Goal: Use online tool/utility: Utilize a website feature to perform a specific function

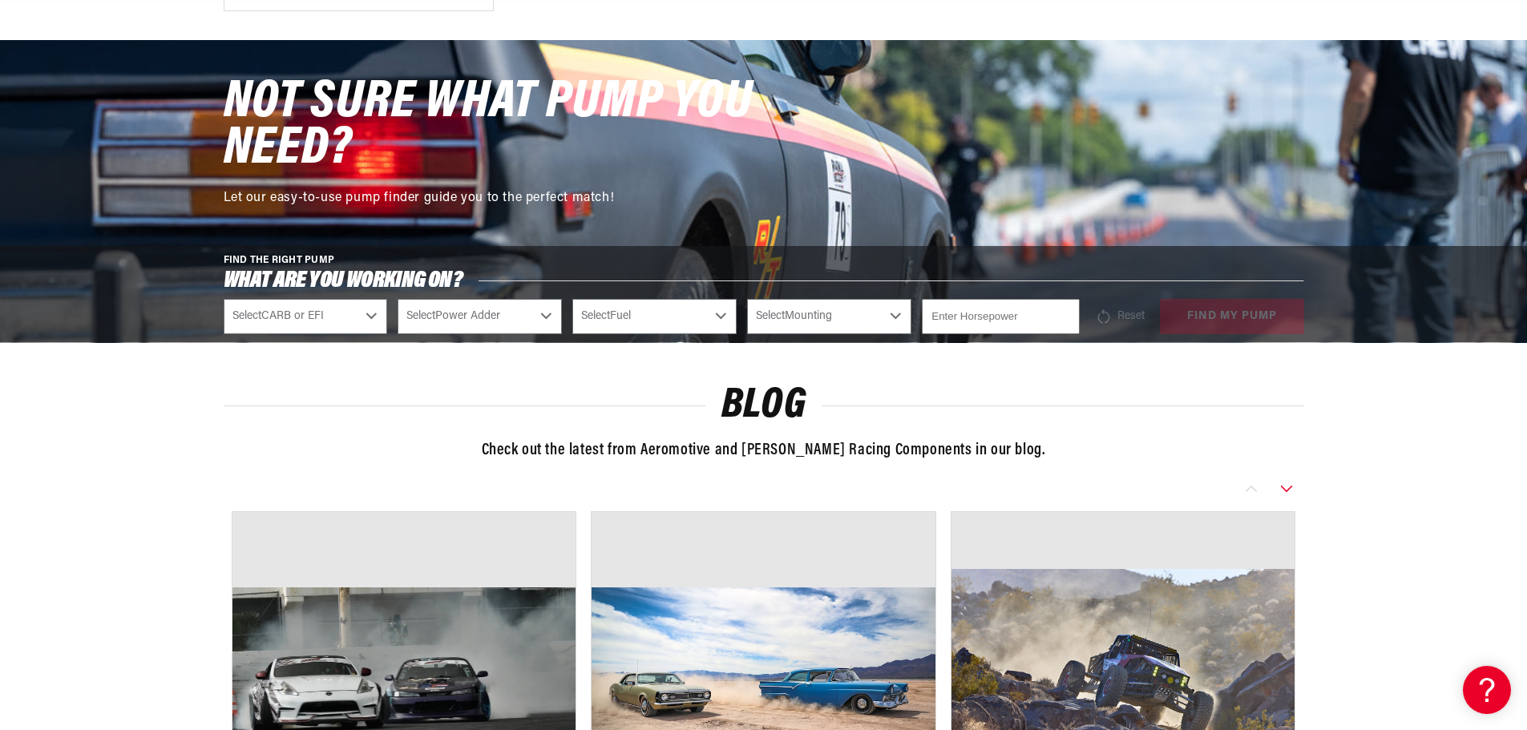
scroll to position [0, 1818]
click at [313, 320] on select "Select CARB or EFI Carbureted Fuel Injected" at bounding box center [306, 316] width 164 height 35
select select "Fuel-Injected"
click at [224, 299] on select "Select CARB or EFI Carbureted Fuel Injected" at bounding box center [306, 316] width 164 height 35
select select "Fuel-Injected"
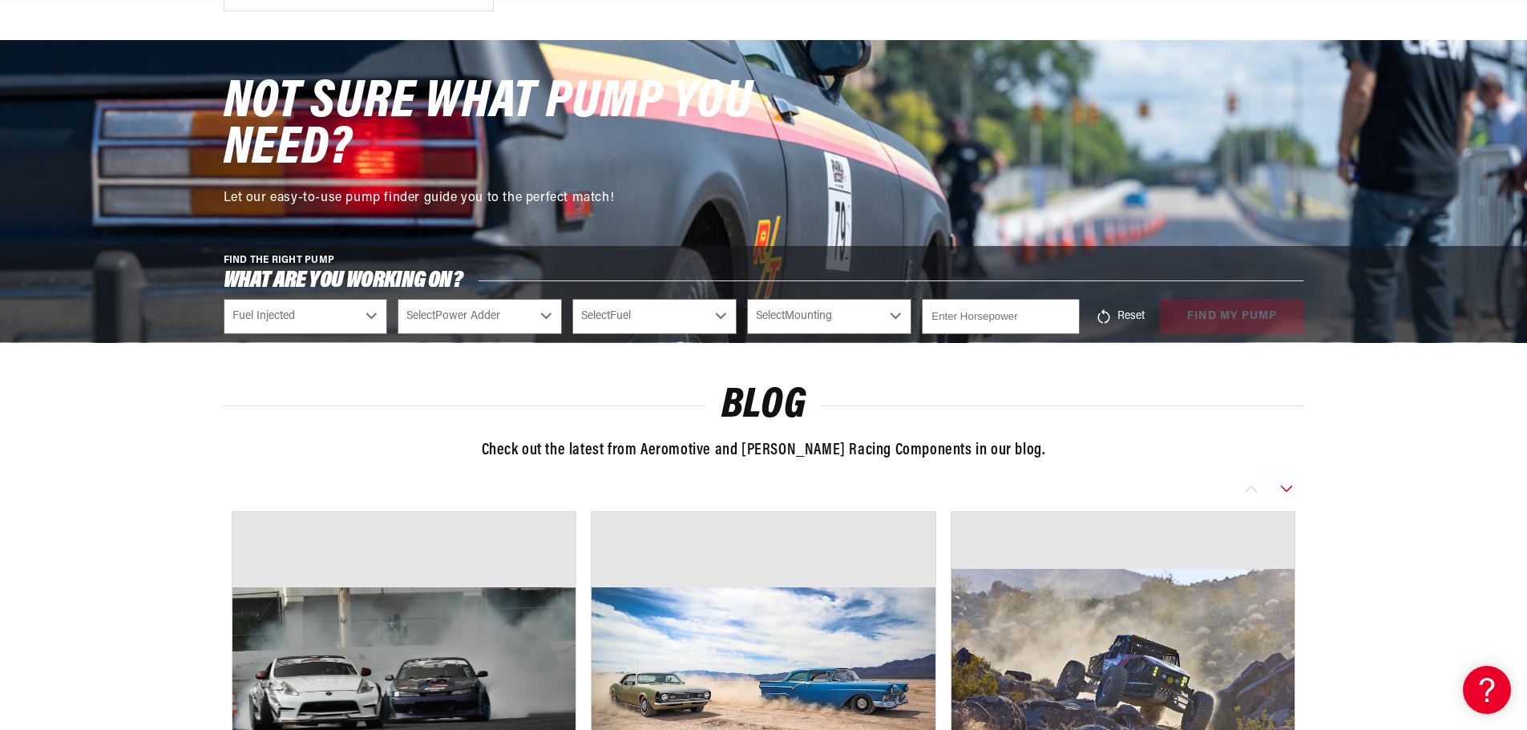
click at [496, 317] on select "Select Power Adder No - Naturally Aspirated Yes - Forced Induction" at bounding box center [480, 316] width 164 height 35
select select "Yes-Forced-Induction"
click at [398, 299] on select "Select Power Adder No - Naturally Aspirated Yes - Forced Induction" at bounding box center [480, 316] width 164 height 35
select select "Yes-Forced-Induction"
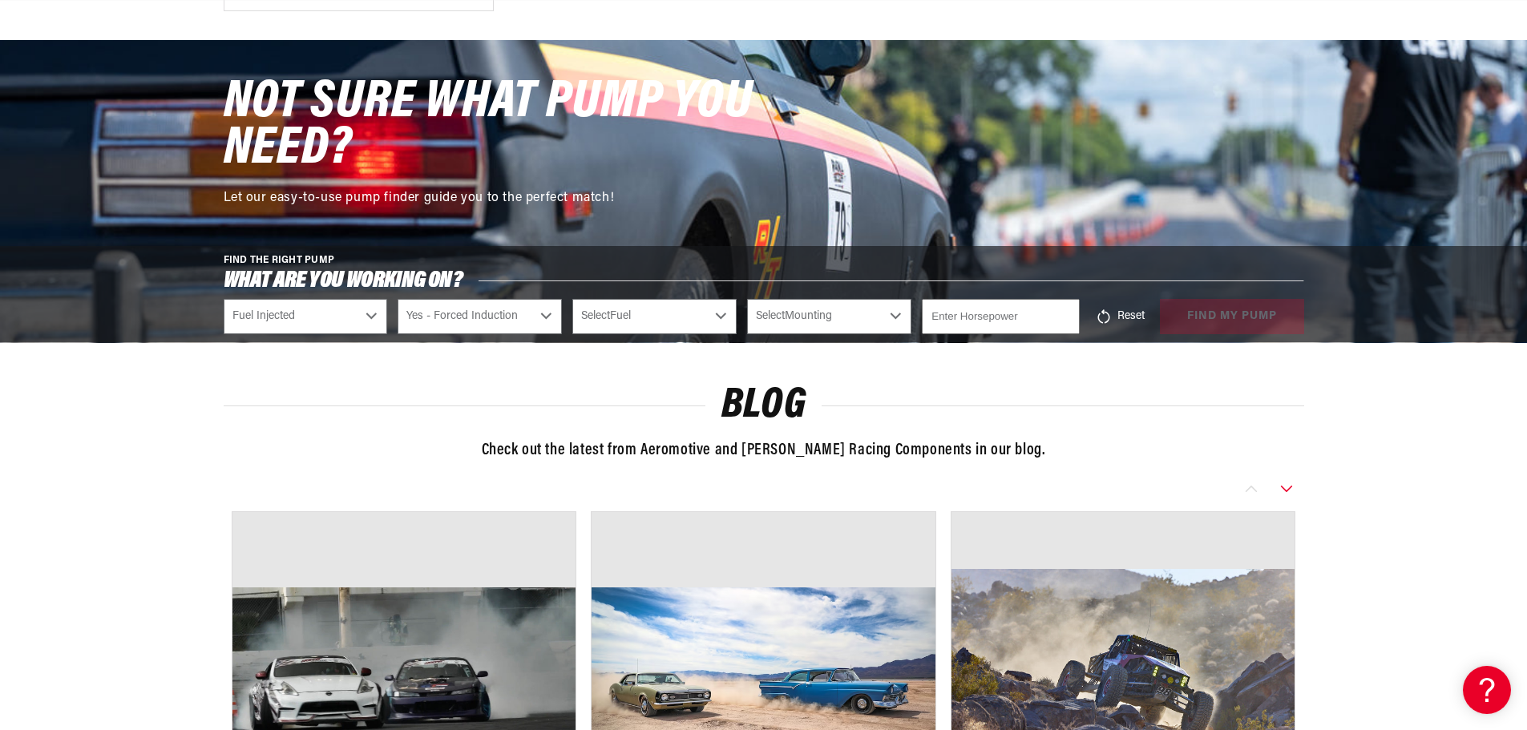
click at [683, 319] on select "Select Fuel E85 Gas" at bounding box center [654, 316] width 164 height 35
select select "Gas"
click at [572, 299] on select "Select Fuel E85 Gas" at bounding box center [654, 316] width 164 height 35
select select "Gas"
click at [808, 327] on select "Select Mounting External In-Tank" at bounding box center [829, 316] width 164 height 35
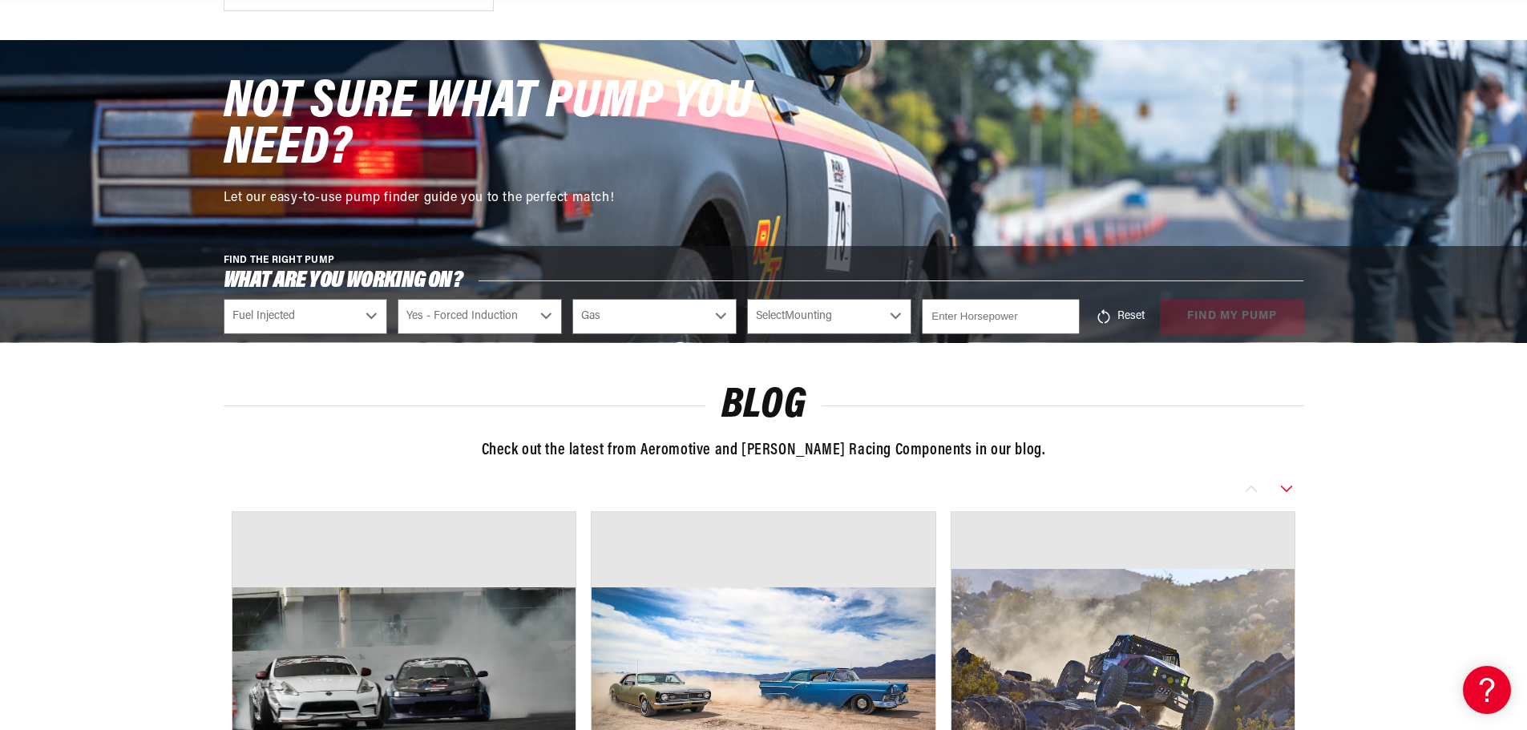
select select "In-Tank"
click at [747, 299] on select "Select Mounting External In-Tank" at bounding box center [829, 316] width 164 height 35
select select "In-Tank"
click at [980, 316] on input "number" at bounding box center [1000, 316] width 157 height 35
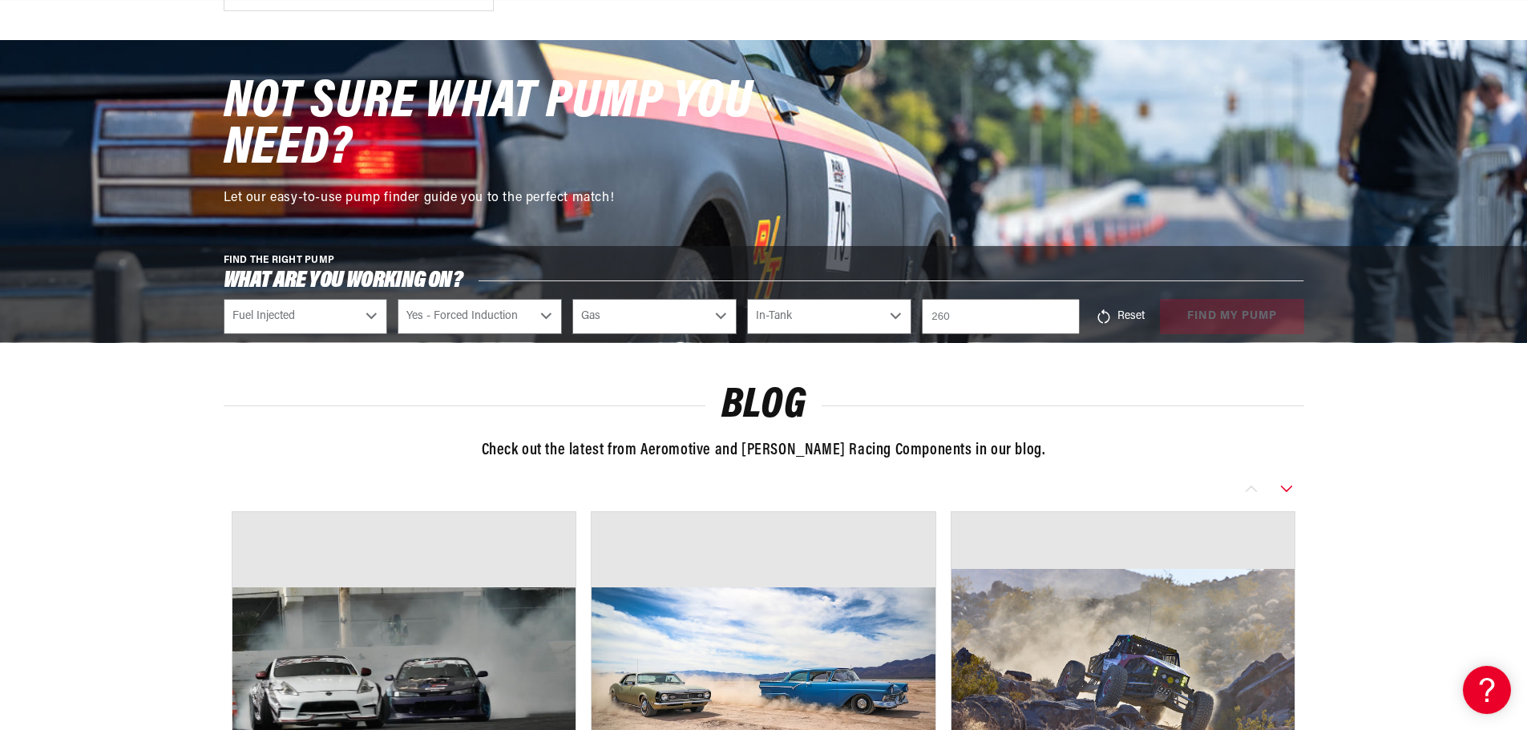
type input "260"
click at [1152, 363] on div "Blog Check out the latest from Aeromotive and Waterman Racing Components in our…" at bounding box center [764, 682] width 1161 height 680
click at [1221, 330] on button "find my pump" at bounding box center [1232, 317] width 144 height 36
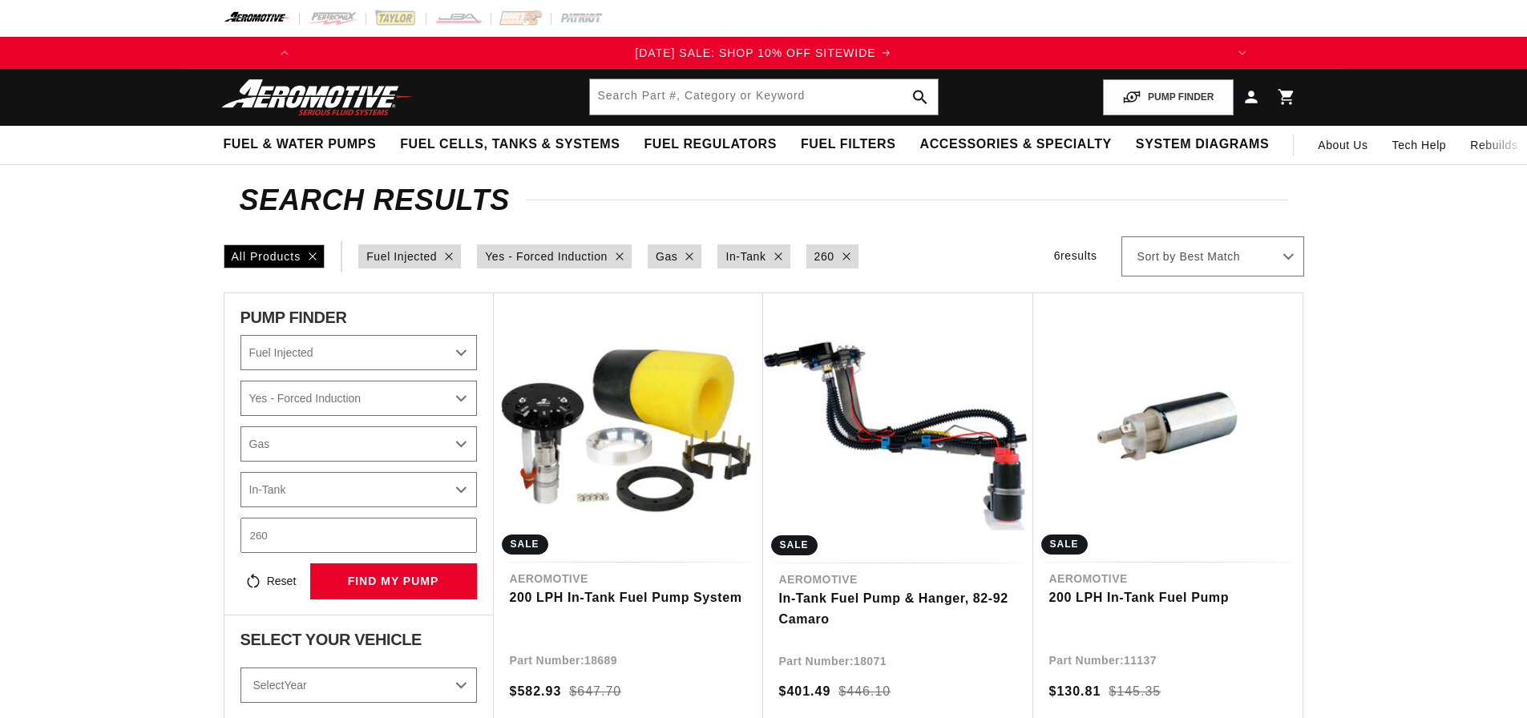
select select "Fuel-Injected"
select select "Yes-Forced-Induction"
select select "Gas"
select select "In-Tank"
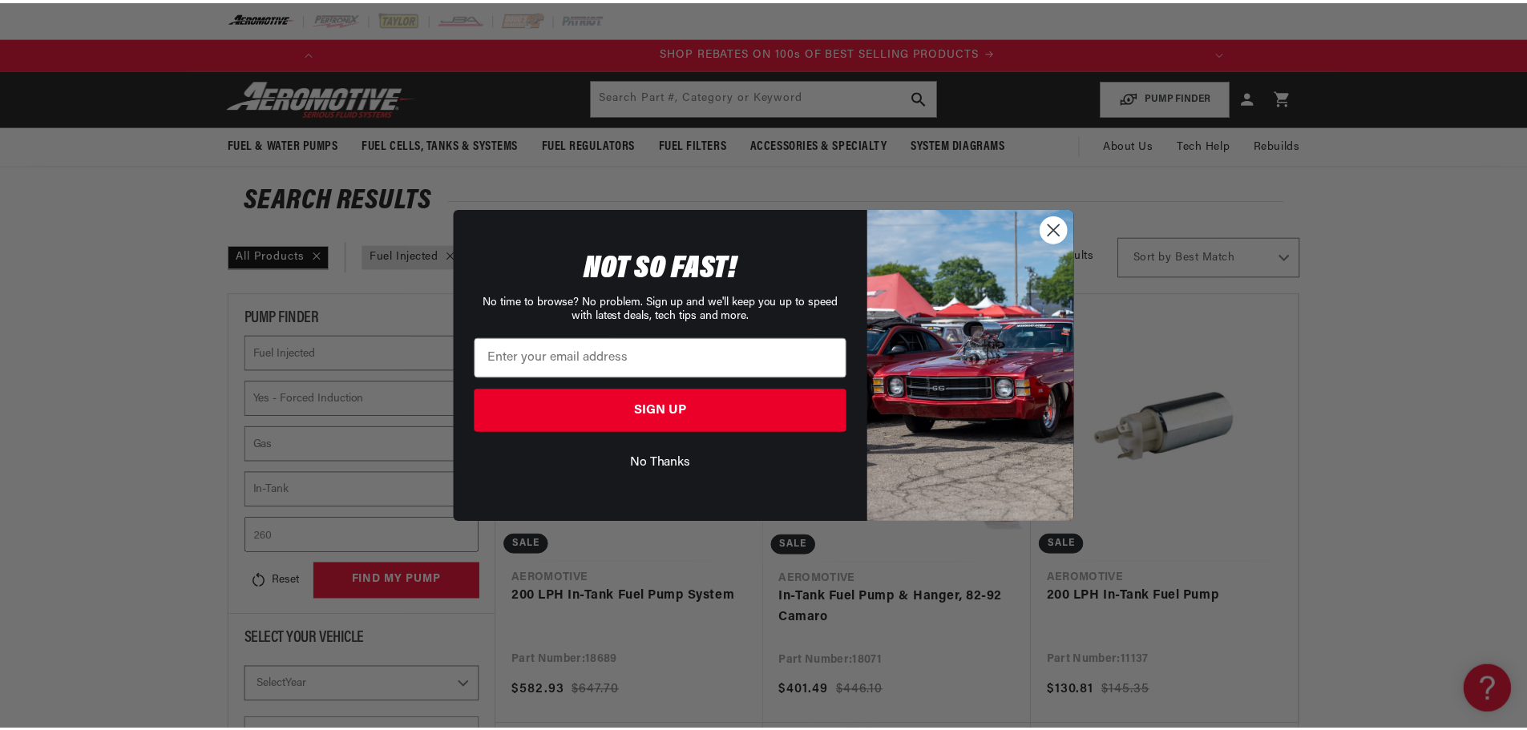
scroll to position [0, 909]
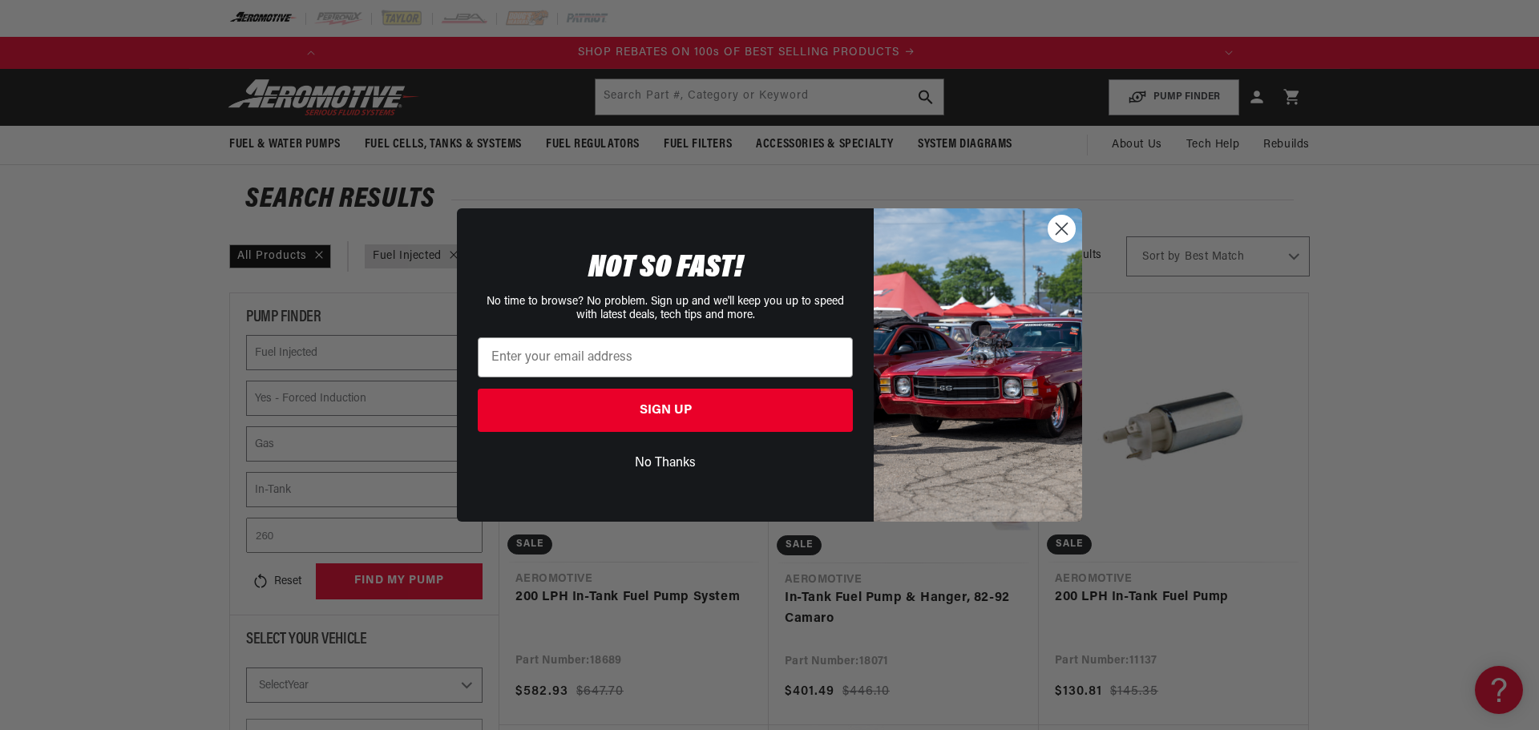
click at [1065, 227] on icon "Close dialog" at bounding box center [1062, 229] width 11 height 11
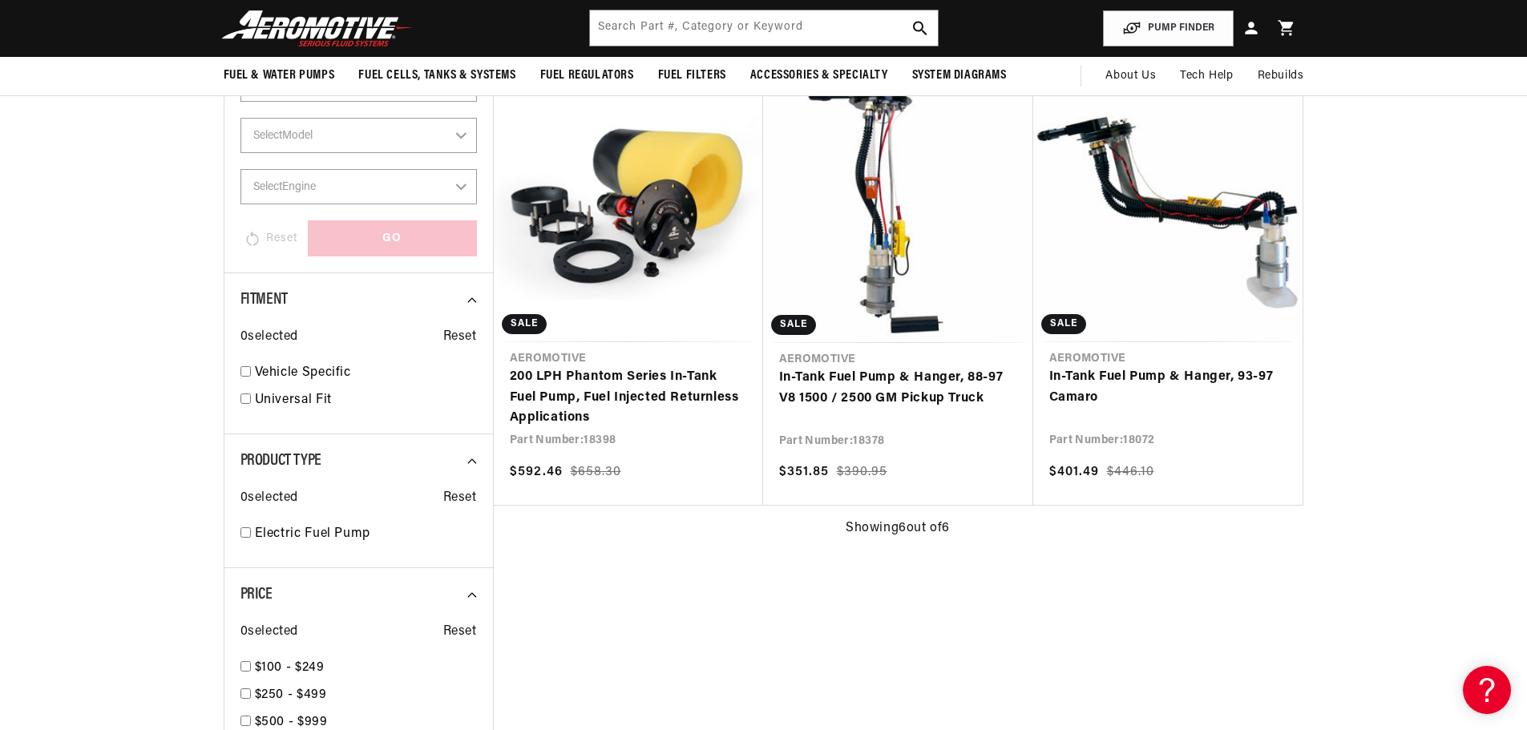
scroll to position [321, 0]
